Goal: Book appointment/travel/reservation

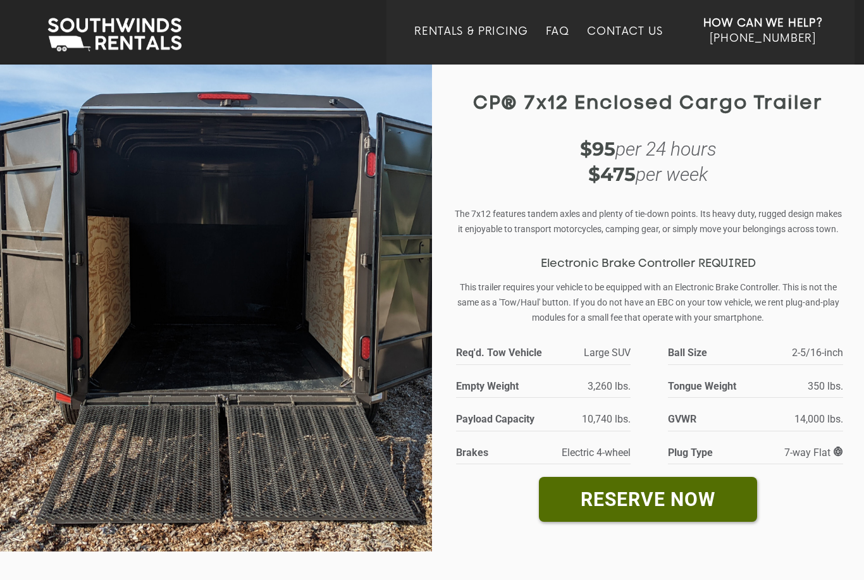
scroll to position [12, 0]
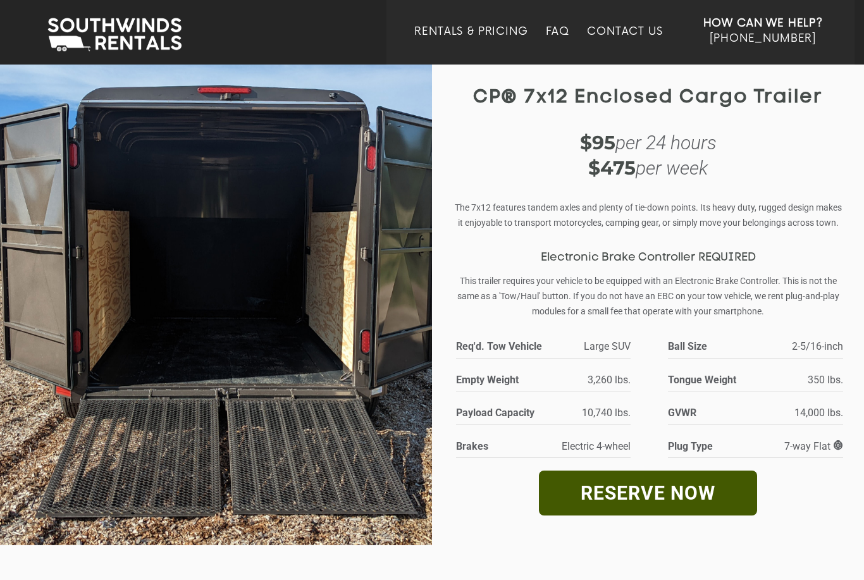
click at [677, 506] on link "RESERVE NOW" at bounding box center [648, 493] width 218 height 45
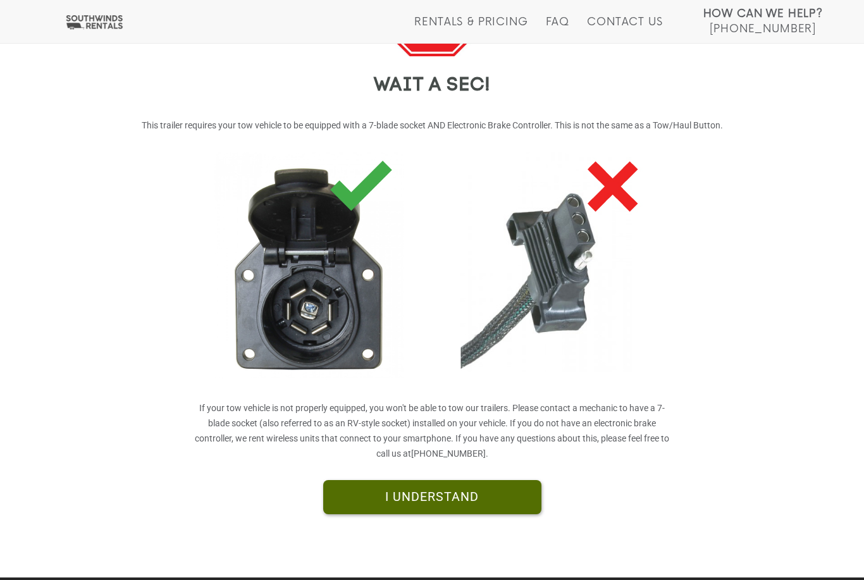
scroll to position [187, 0]
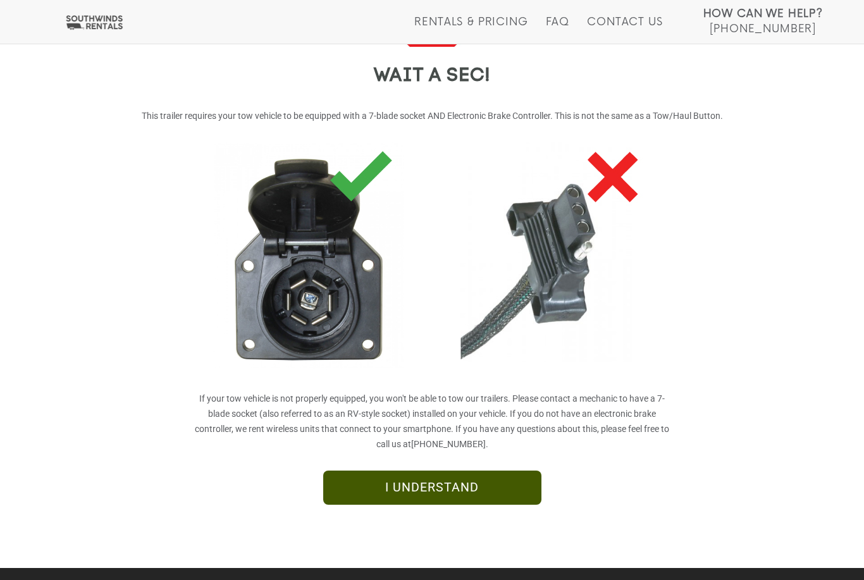
click at [483, 493] on link "I UNDERSTAND" at bounding box center [432, 488] width 218 height 34
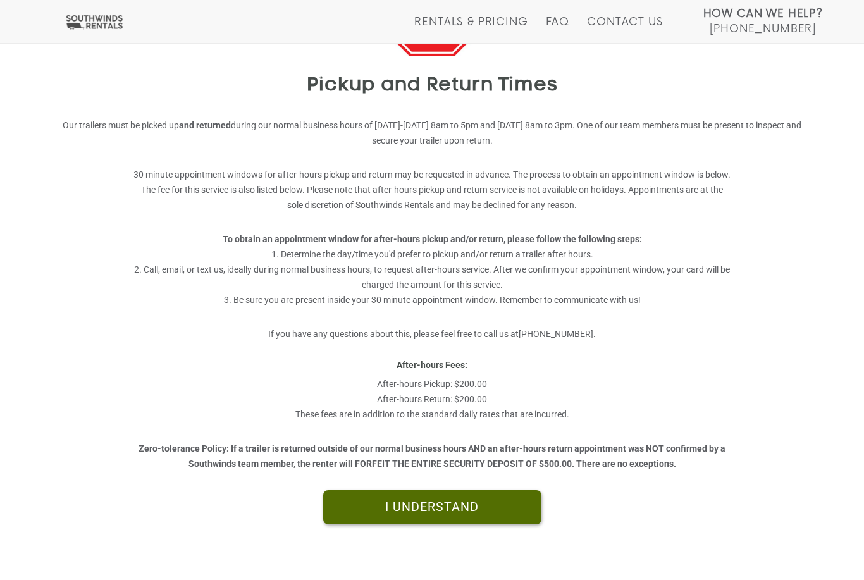
scroll to position [197, 0]
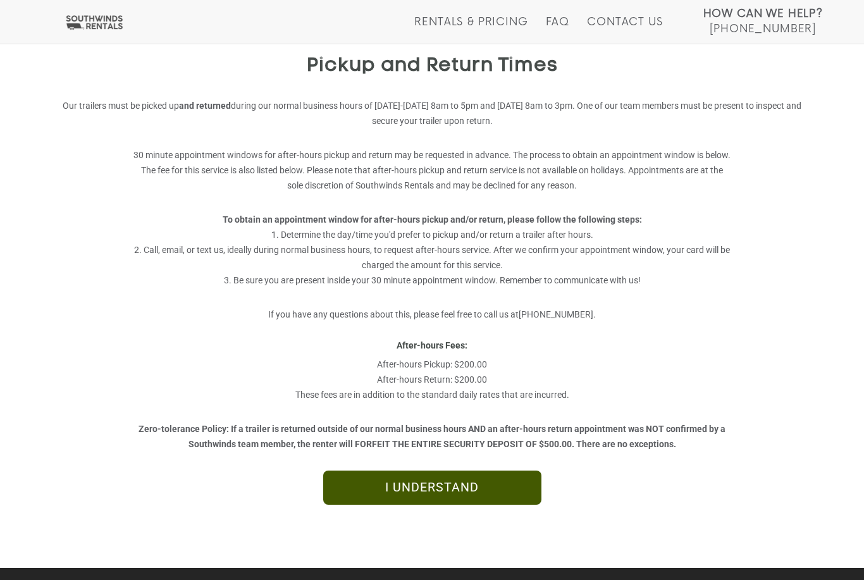
click at [467, 502] on link "I UNDERSTAND" at bounding box center [432, 488] width 218 height 34
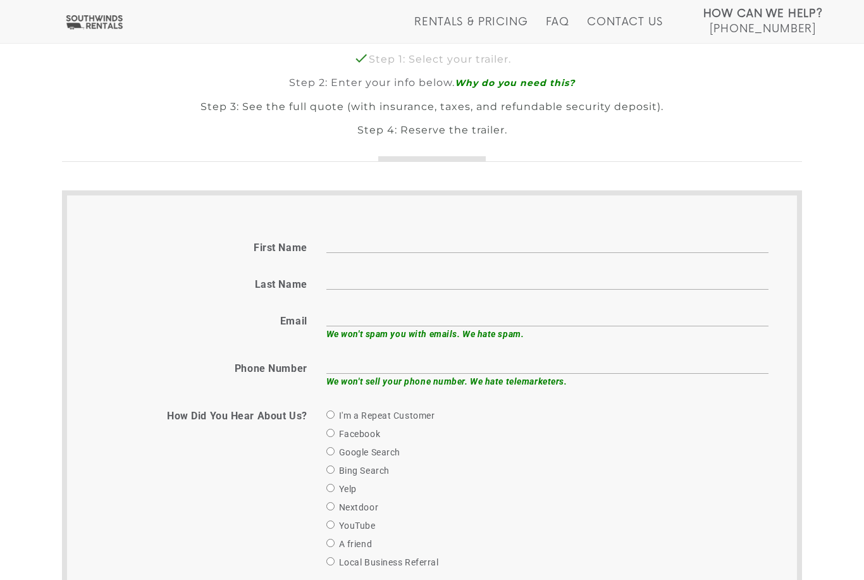
scroll to position [352, 0]
click at [400, 448] on label "Google Search" at bounding box center [363, 451] width 74 height 15
click at [335, 448] on input "Google Search" at bounding box center [330, 451] width 8 height 8
radio input "true"
click at [582, 239] on input "First name" at bounding box center [547, 243] width 442 height 20
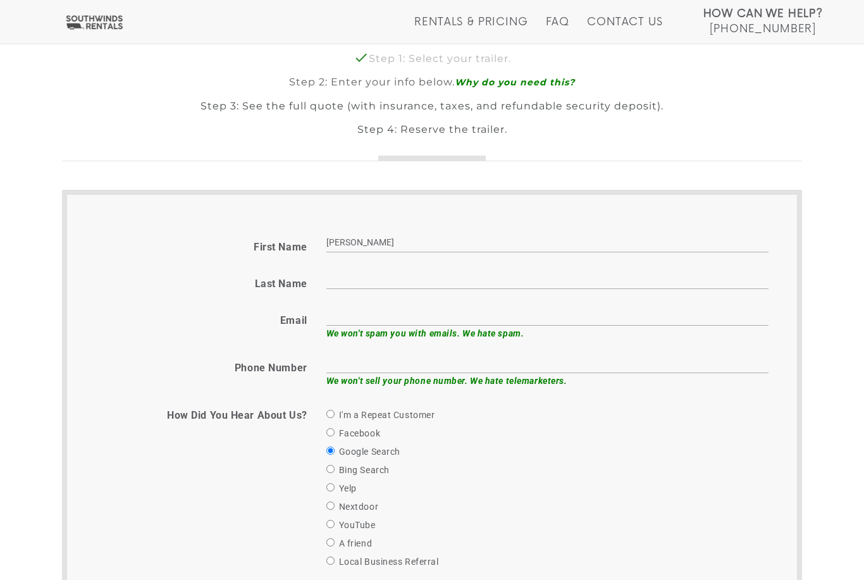
type input "[PERSON_NAME]"
type input "Gillaspie"
type input "t"
type input "purchasing@tfmarketplace.com"
type input "6154385651"
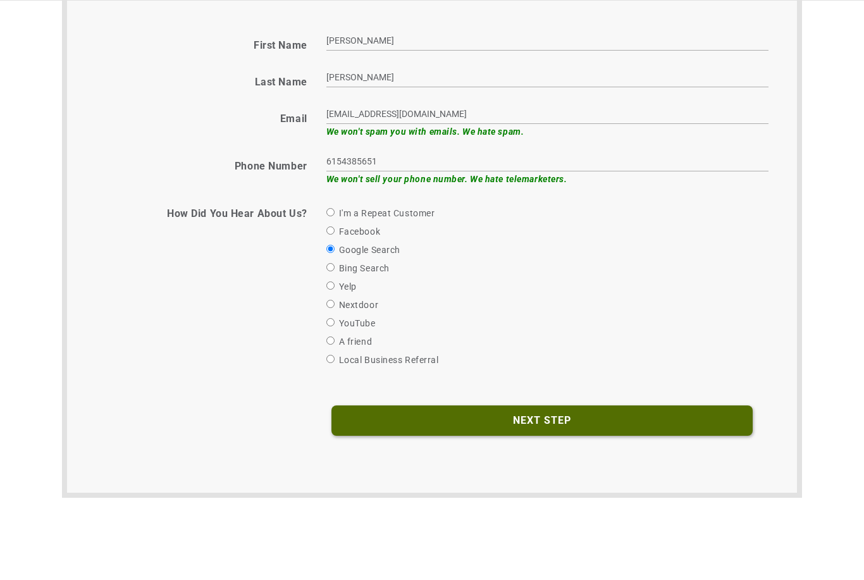
scroll to position [562, 0]
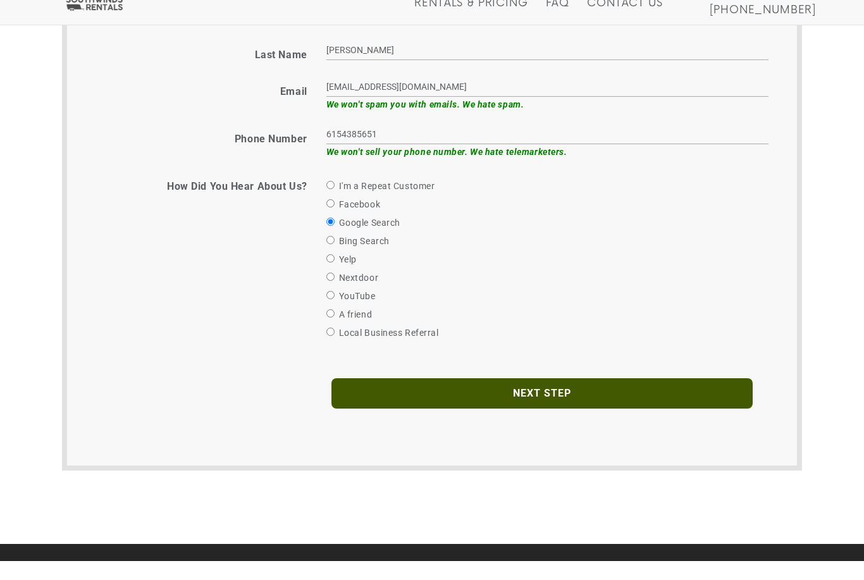
click at [622, 397] on input "Next Step" at bounding box center [541, 412] width 421 height 30
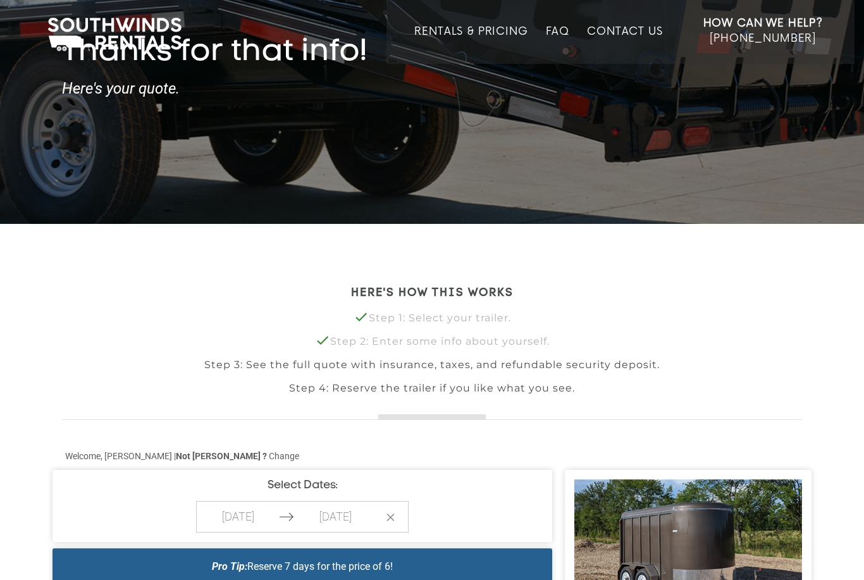
scroll to position [133, 0]
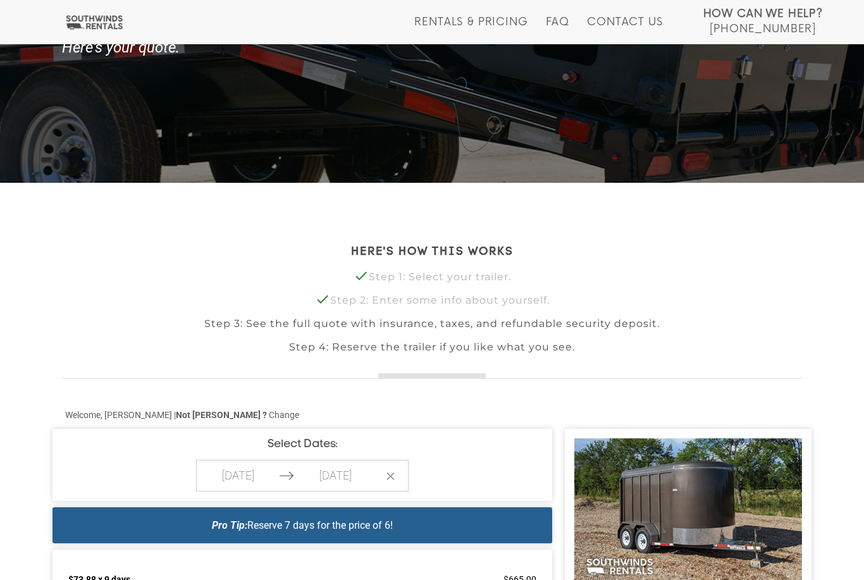
click at [354, 447] on body "Toggle navigation How Can We Help? Click here to call [PHONE_NUMBER] Rentals & …" at bounding box center [432, 157] width 864 height 580
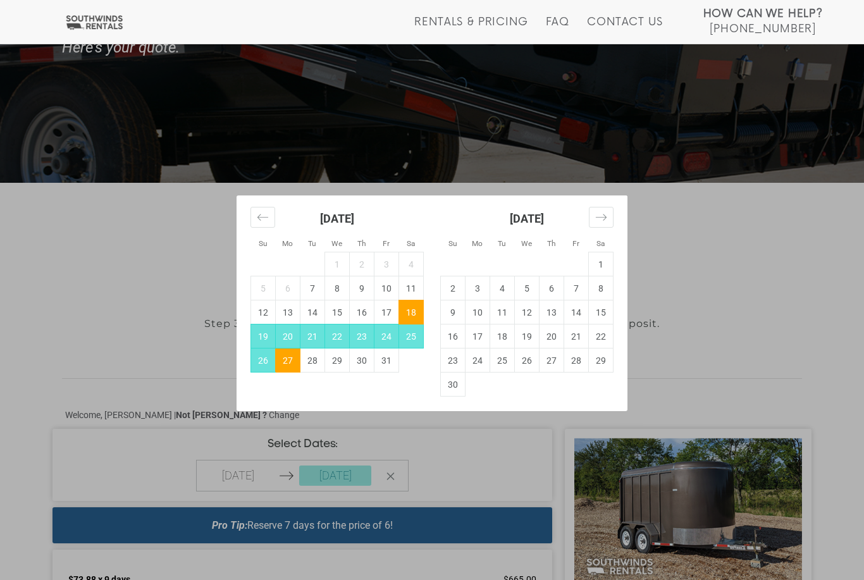
click at [486, 474] on div "Su Mo Tu We Th Fr Sa Su Mo Tu We Th Fr Sa [DATE] 1 2 3 4 5 6 7 8 9 10 11 12 13 …" at bounding box center [432, 290] width 864 height 580
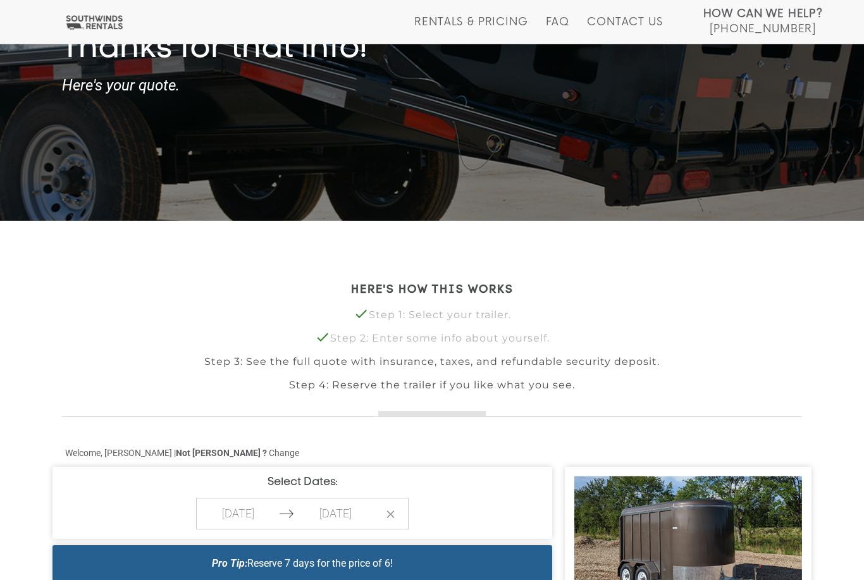
scroll to position [0, 0]
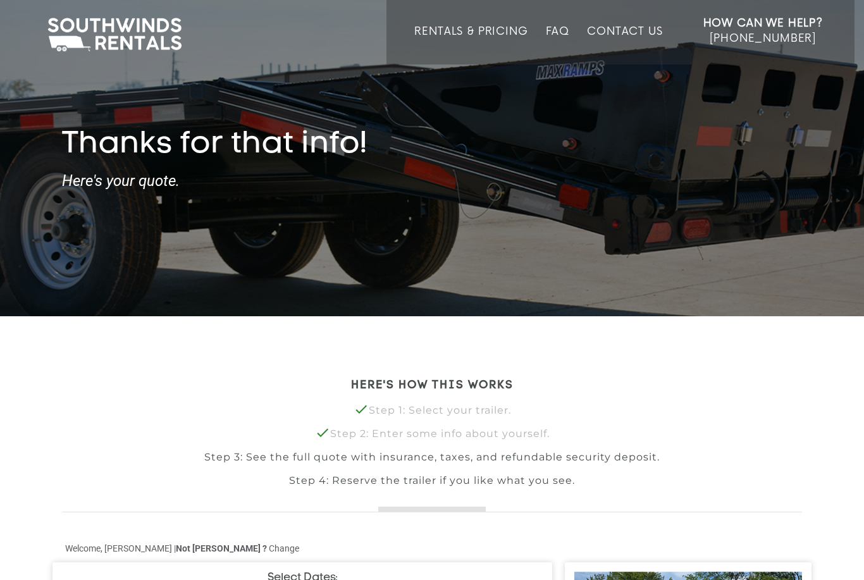
click at [217, 3] on div "How Can We Help? Click here to call [PHONE_NUMBER] Rentals & Pricing FAQ Contac…" at bounding box center [431, 32] width 845 height 65
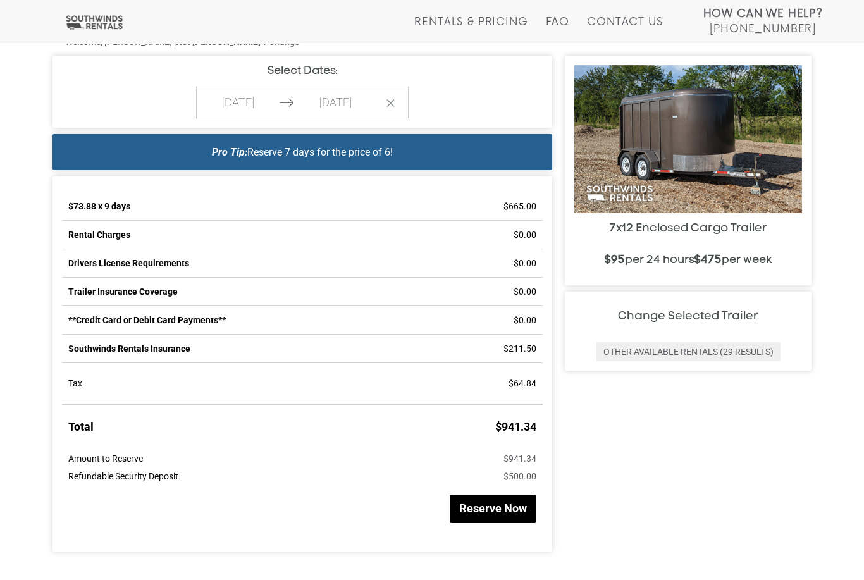
scroll to position [552, 0]
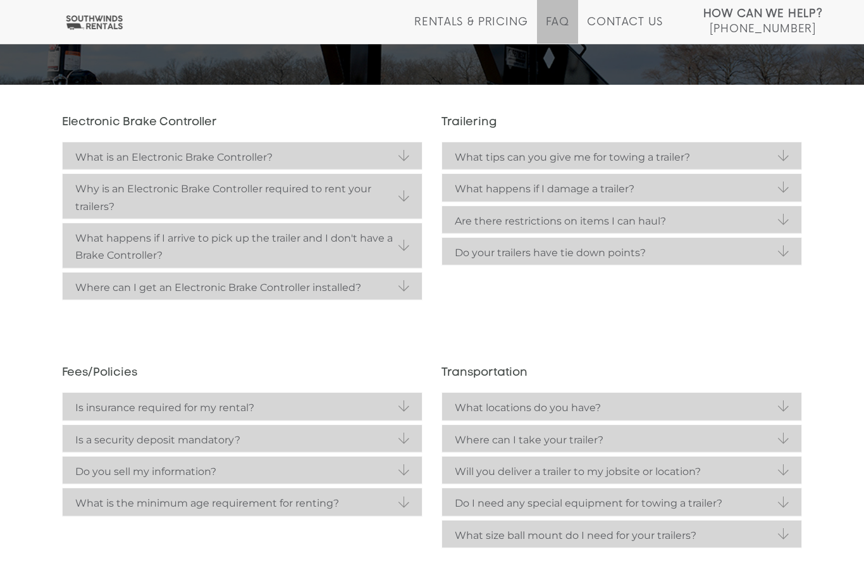
scroll to position [244, 0]
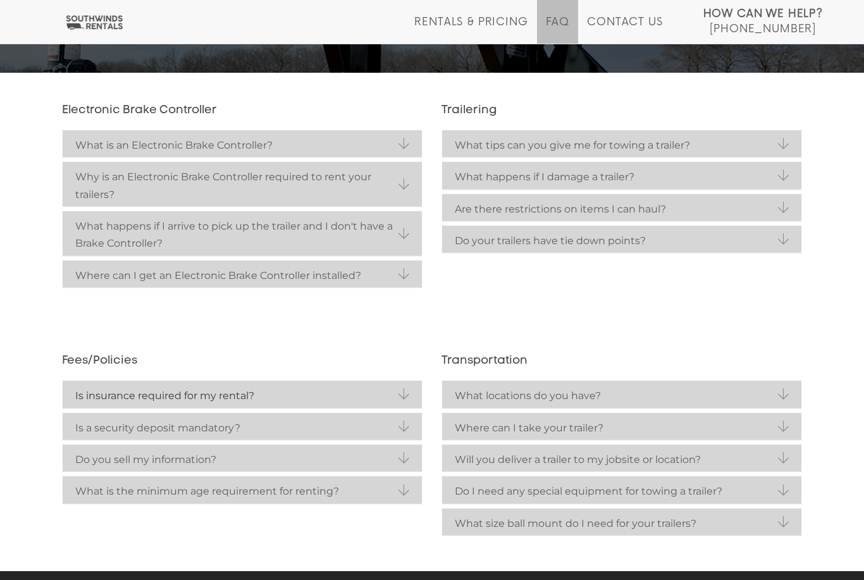
click at [81, 393] on strong "Is insurance required for my rental?" at bounding box center [242, 395] width 334 height 17
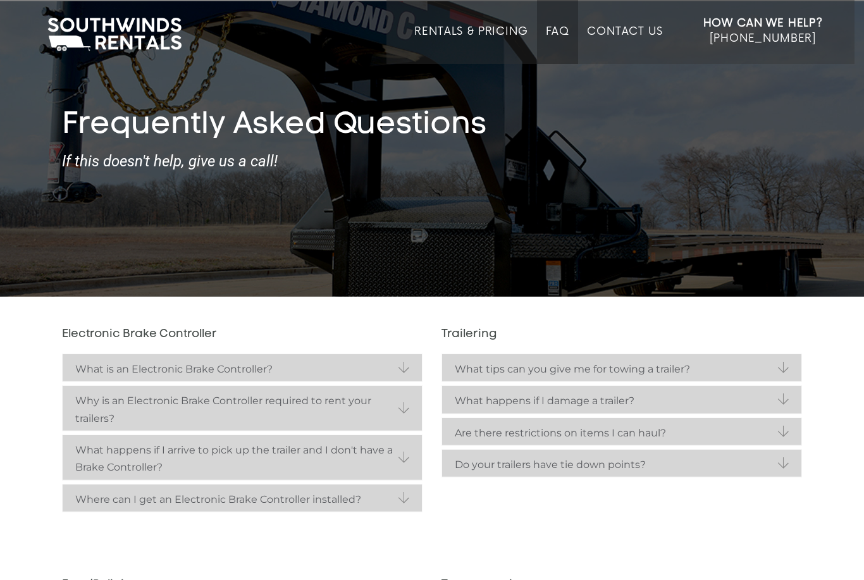
scroll to position [0, 0]
